Goal: Information Seeking & Learning: Learn about a topic

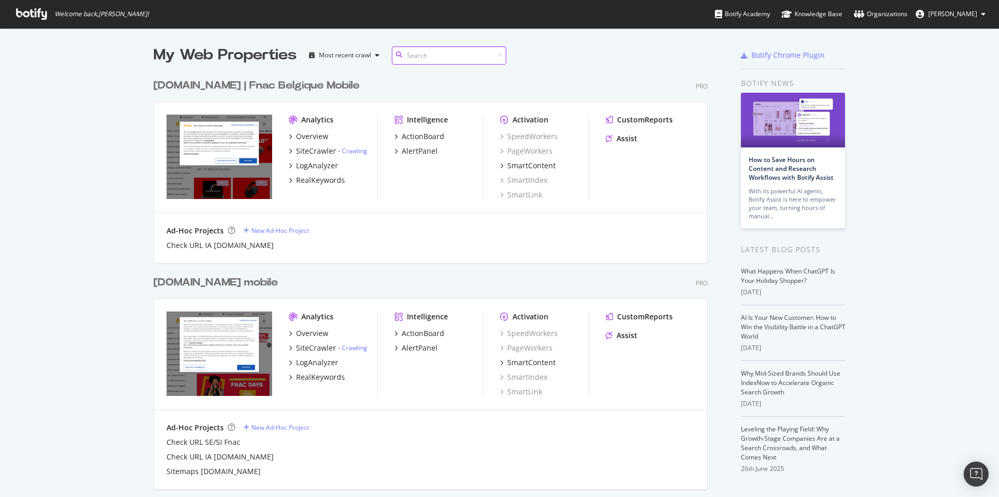
scroll to position [200, 0]
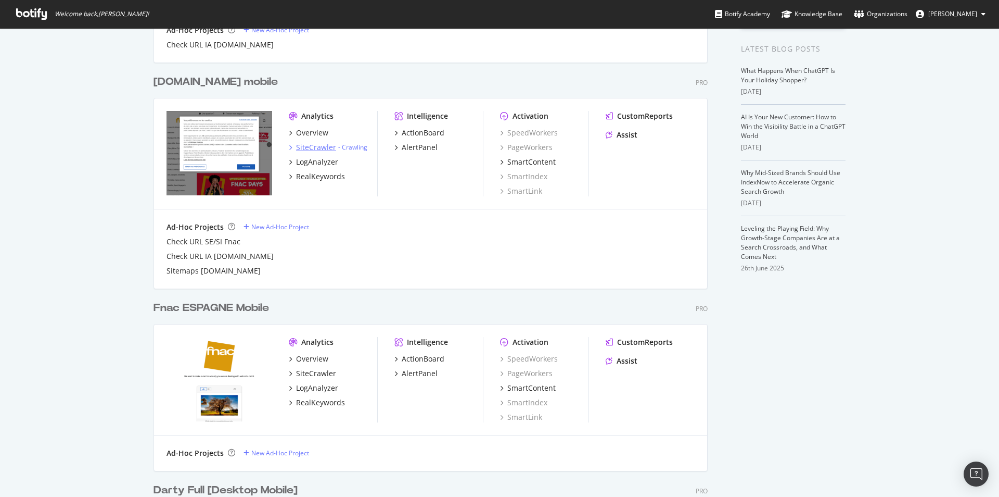
click at [318, 150] on div "SiteCrawler" at bounding box center [316, 147] width 40 height 10
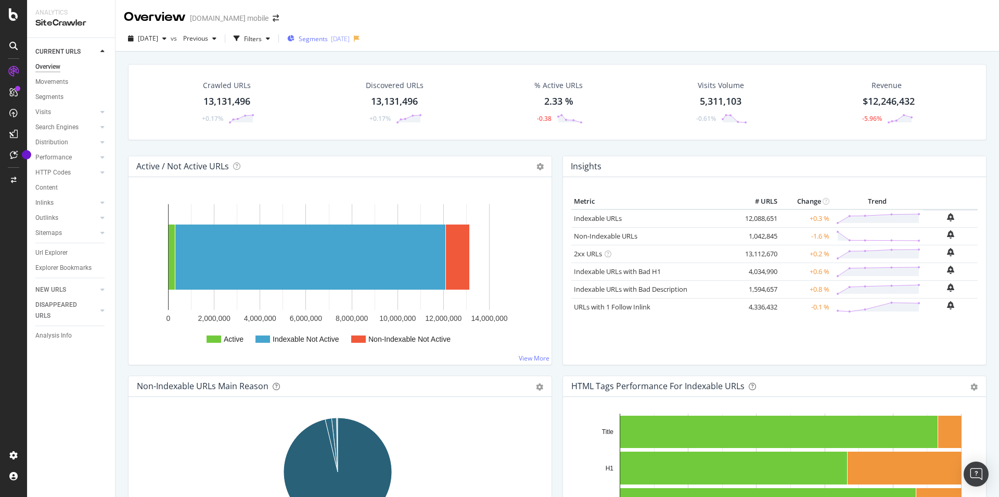
click at [330, 31] on button "Segments [DATE]" at bounding box center [318, 38] width 71 height 17
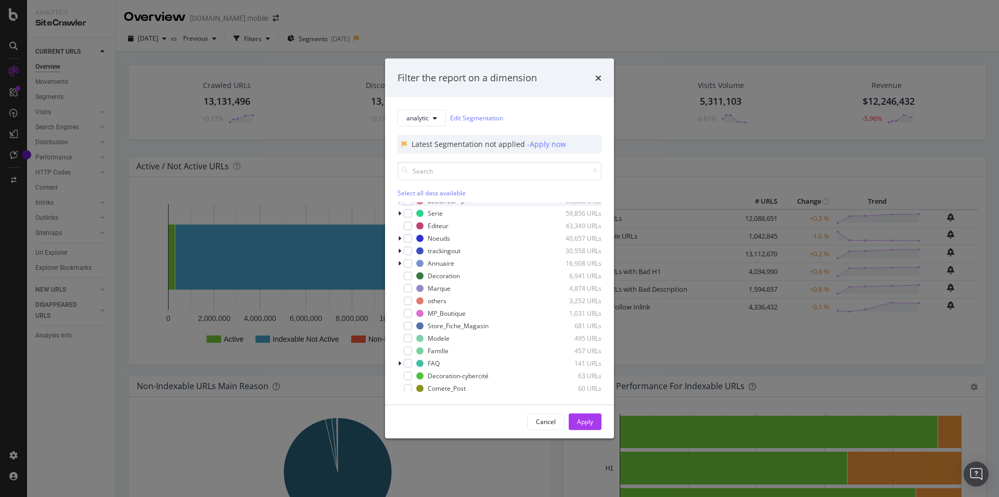
scroll to position [95, 0]
click at [450, 173] on input "modal" at bounding box center [500, 170] width 204 height 18
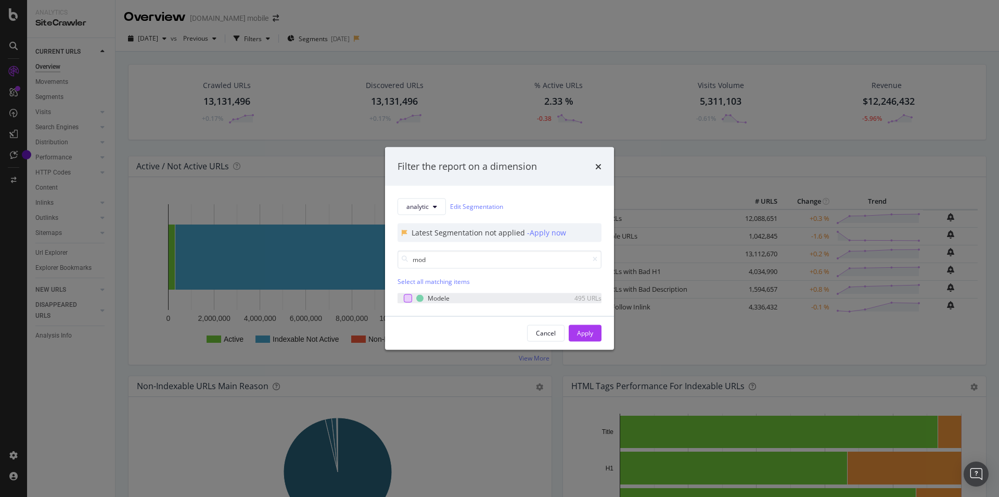
type input "mod"
click at [407, 296] on div "modal" at bounding box center [408, 298] width 8 height 8
drag, startPoint x: 586, startPoint y: 335, endPoint x: 336, endPoint y: 277, distance: 256.4
click at [586, 336] on div "Apply" at bounding box center [585, 332] width 16 height 9
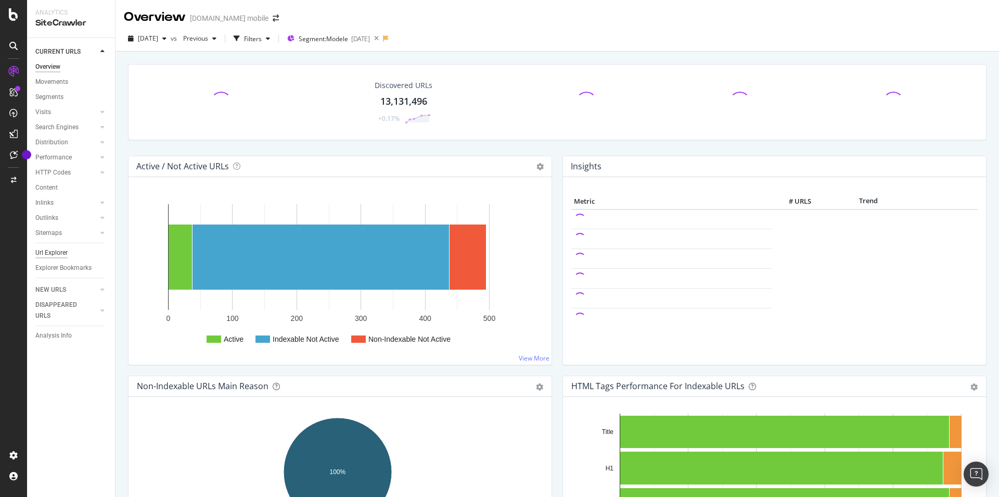
click at [60, 254] on div "Url Explorer" at bounding box center [51, 252] width 32 height 11
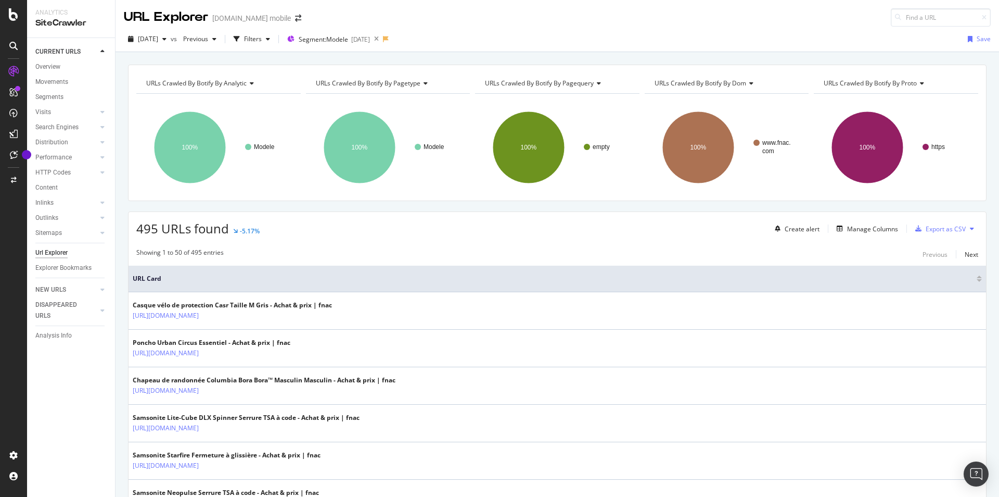
click at [414, 237] on div "495 URLs found -5.17% Create alert Manage Columns Export as CSV" at bounding box center [558, 225] width 858 height 26
